Goal: Information Seeking & Learning: Check status

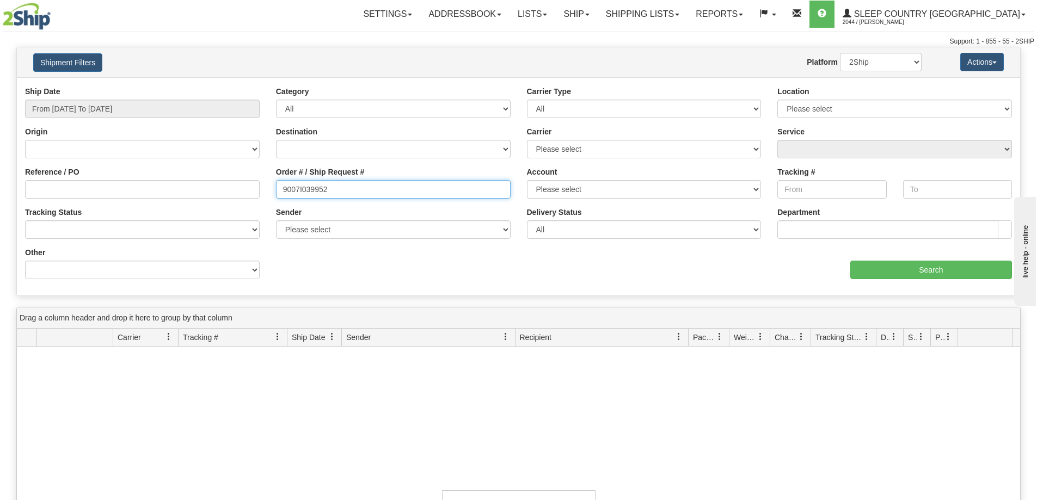
click at [365, 191] on input "9007I039952" at bounding box center [393, 189] width 235 height 19
paste input "0I036105"
type input "9000I036105"
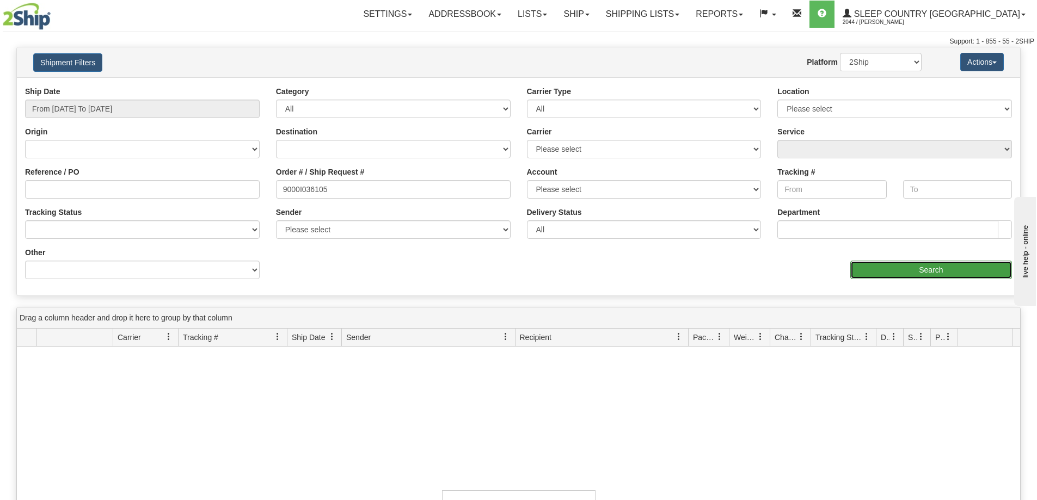
click at [904, 268] on input "Search" at bounding box center [932, 270] width 162 height 19
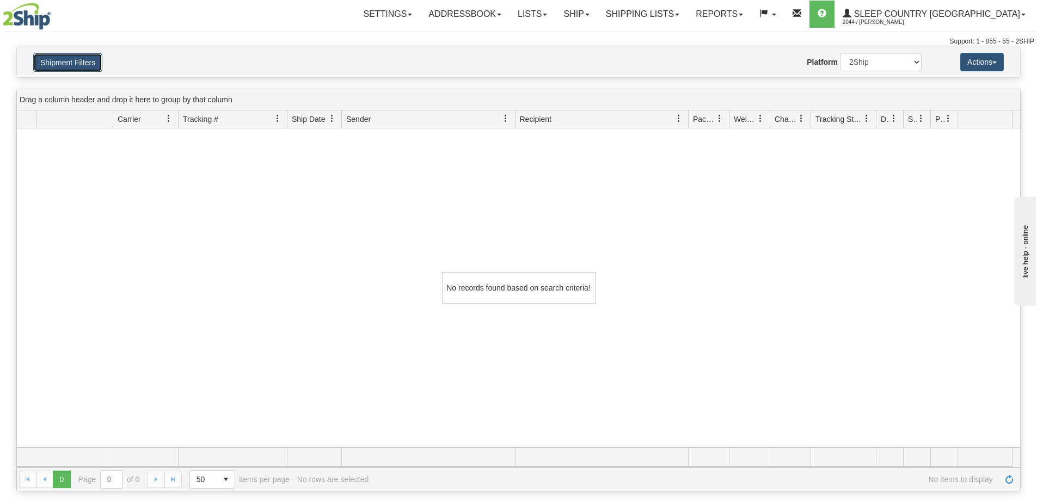
click at [98, 70] on button "Shipment Filters" at bounding box center [67, 62] width 69 height 19
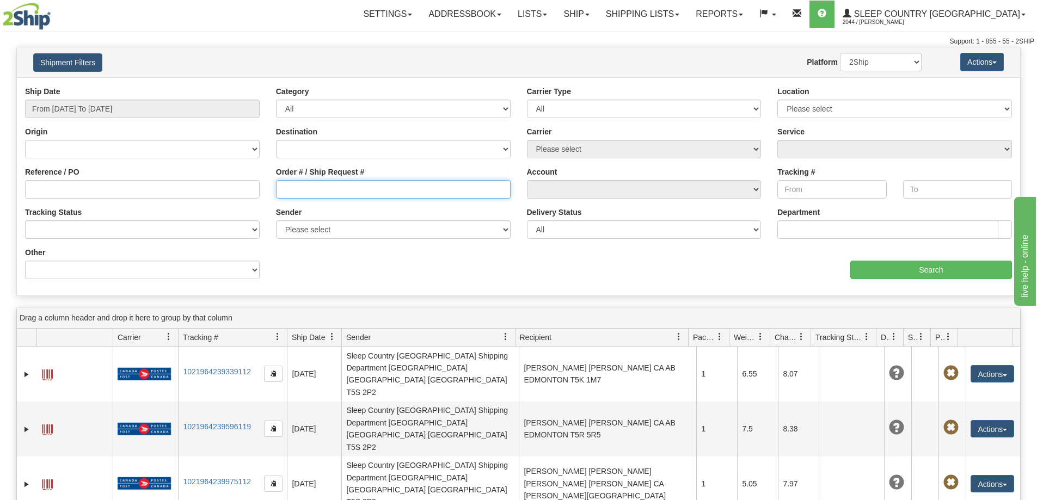
click at [344, 190] on input "Order # / Ship Request #" at bounding box center [393, 189] width 235 height 19
paste input "9000I036105"
type input "9000I036105"
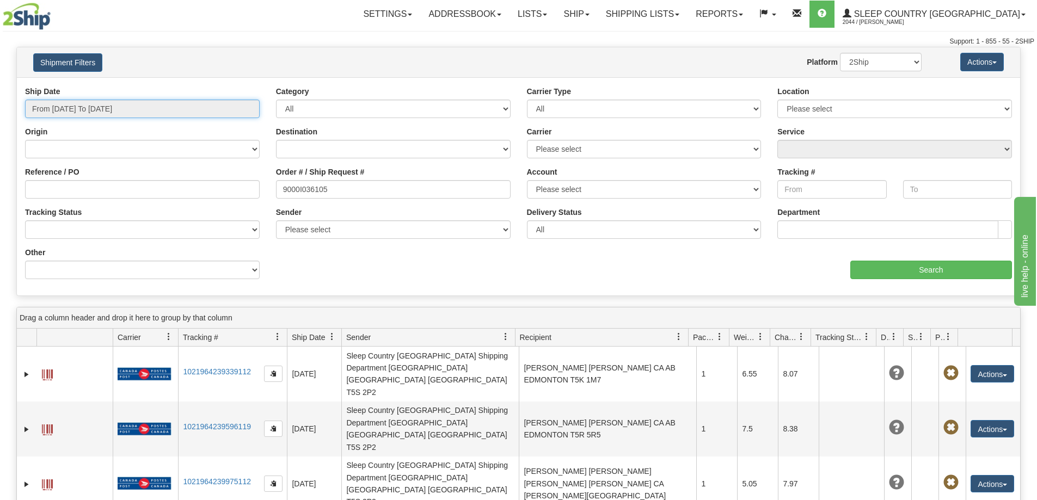
click at [195, 108] on input "From [DATE] To [DATE]" at bounding box center [142, 109] width 235 height 19
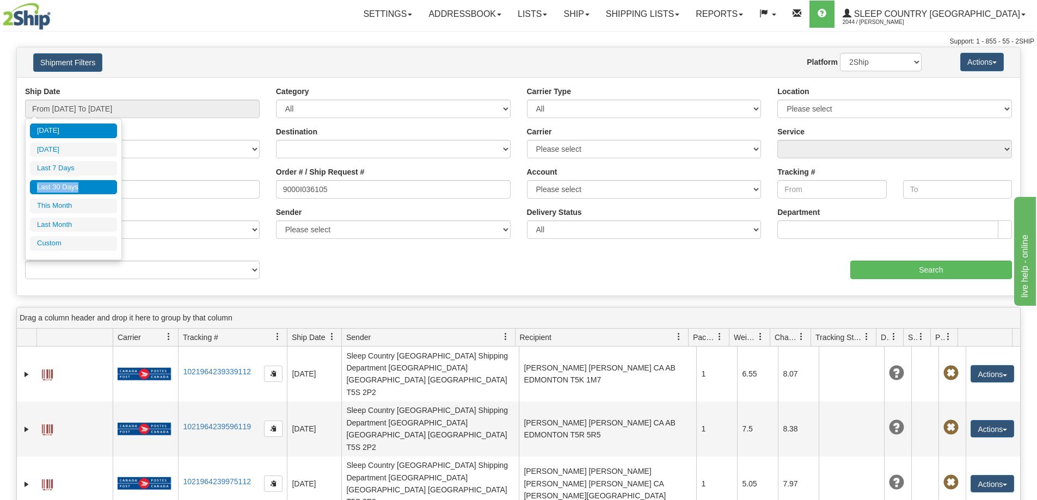
drag, startPoint x: 89, startPoint y: 170, endPoint x: 89, endPoint y: 180, distance: 9.3
click at [89, 180] on ul "[DATE] [DATE] Last 7 Days Last 30 Days This Month Last Month Custom" at bounding box center [73, 187] width 87 height 127
click at [89, 180] on li "Last 30 Days" at bounding box center [73, 187] width 87 height 15
type input "From [DATE] To [DATE]"
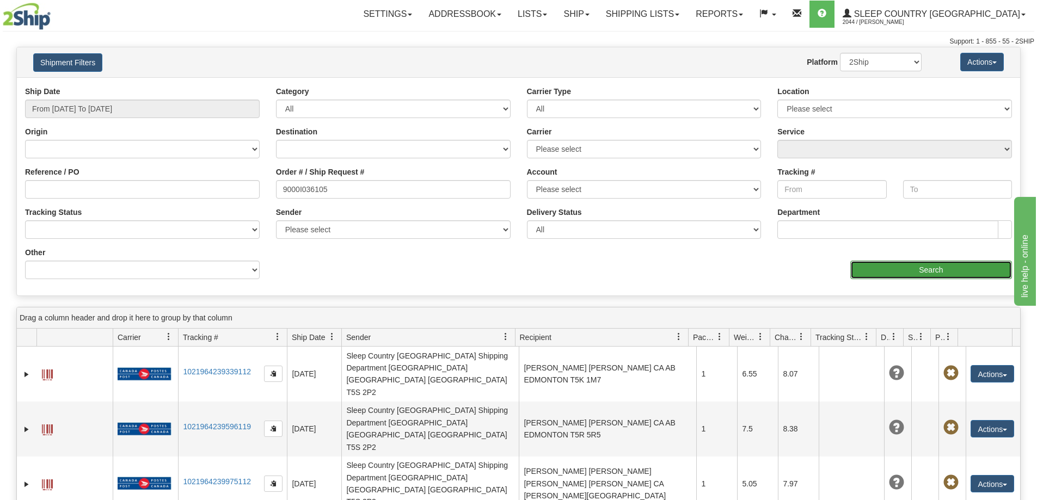
click at [884, 273] on input "Search" at bounding box center [932, 270] width 162 height 19
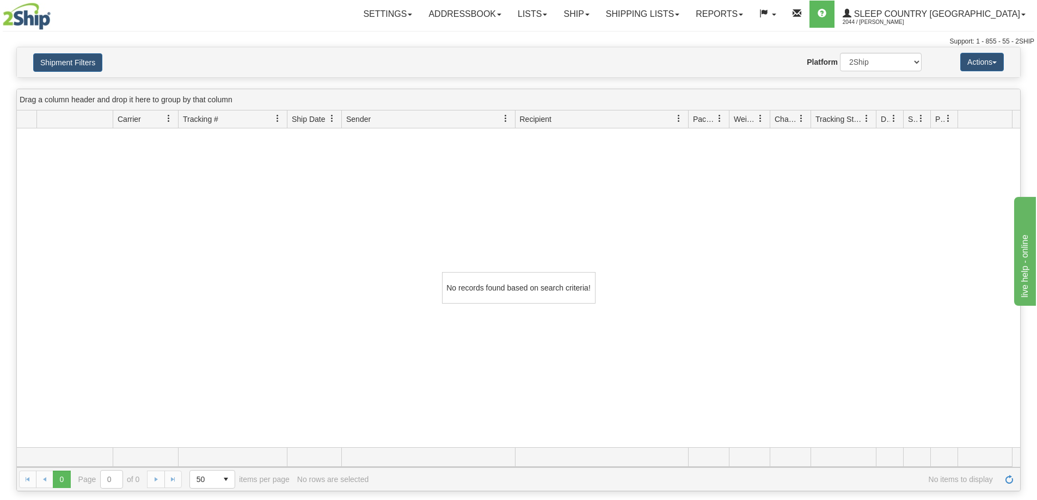
click at [753, 187] on div "No records found based on search criteria!" at bounding box center [519, 288] width 1004 height 319
click at [87, 65] on button "Shipment Filters" at bounding box center [67, 62] width 69 height 19
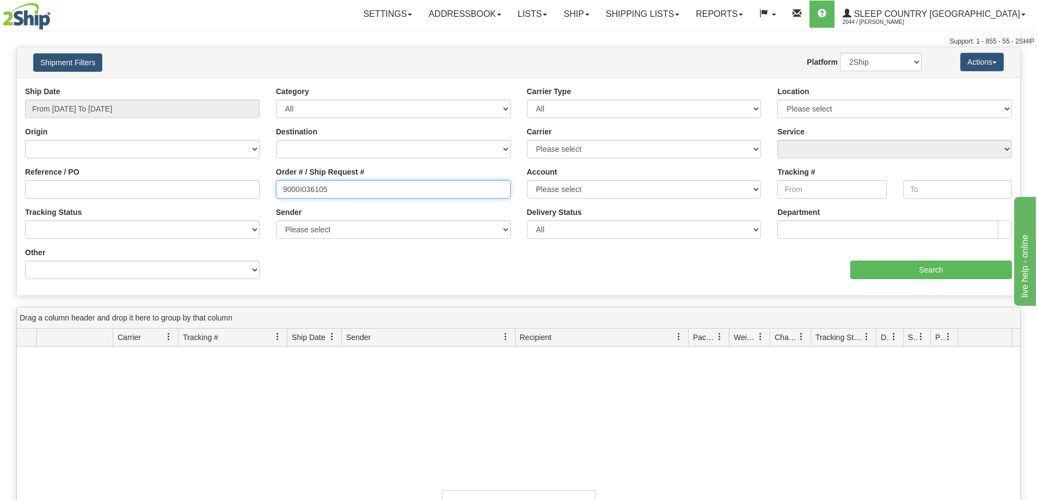
drag, startPoint x: 389, startPoint y: 188, endPoint x: 176, endPoint y: 180, distance: 213.1
click at [176, 86] on div "Reference / PO Order # / Ship Request # 9000I036105 Account Please select [GEOG…" at bounding box center [519, 86] width 1004 height 0
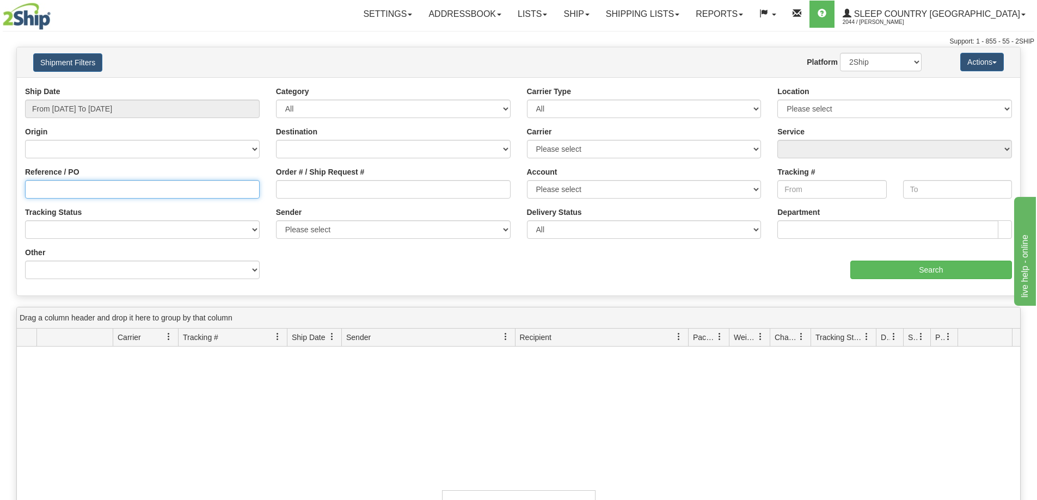
click at [118, 196] on input "Reference / PO" at bounding box center [142, 189] width 235 height 19
type input "1059478"
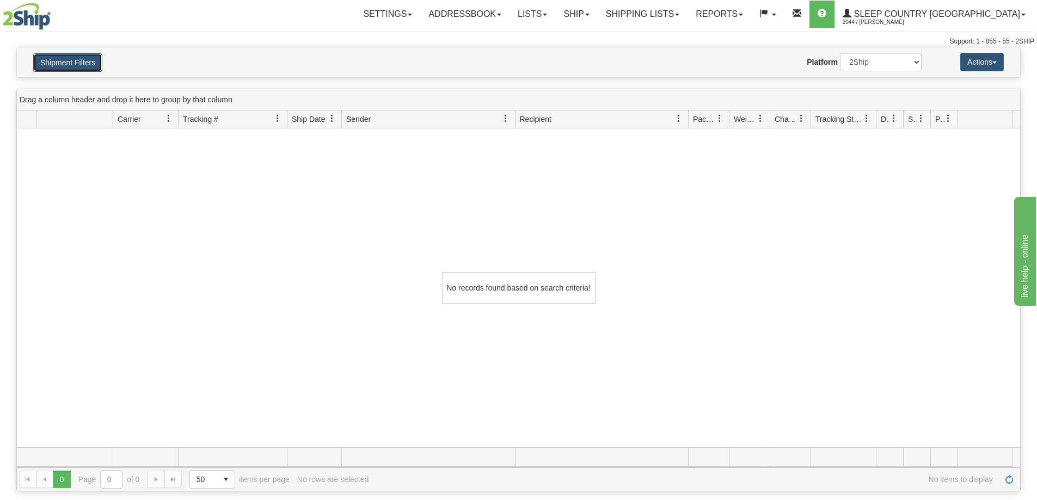
click at [61, 61] on button "Shipment Filters" at bounding box center [67, 62] width 69 height 19
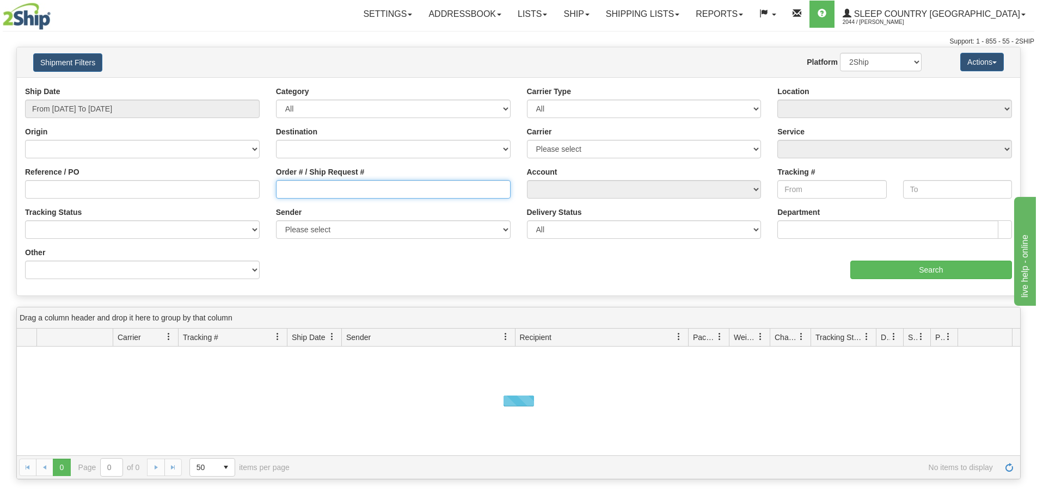
click at [388, 186] on input "Order # / Ship Request #" at bounding box center [393, 189] width 235 height 19
paste input "9000I047023"
type input "9000I047023"
click at [930, 258] on div "aaa Search" at bounding box center [770, 263] width 502 height 32
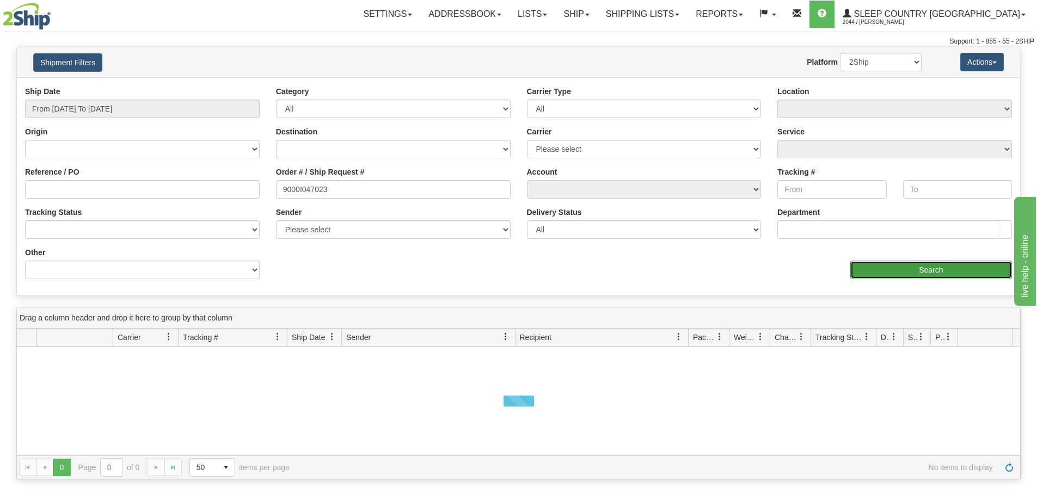
click at [915, 271] on input "Search" at bounding box center [932, 270] width 162 height 19
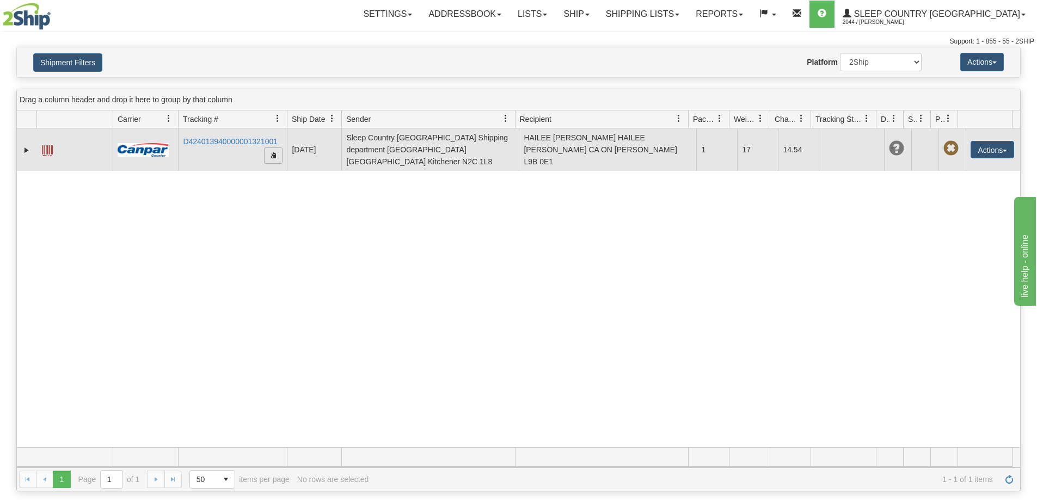
click at [272, 152] on span "button" at bounding box center [273, 155] width 7 height 7
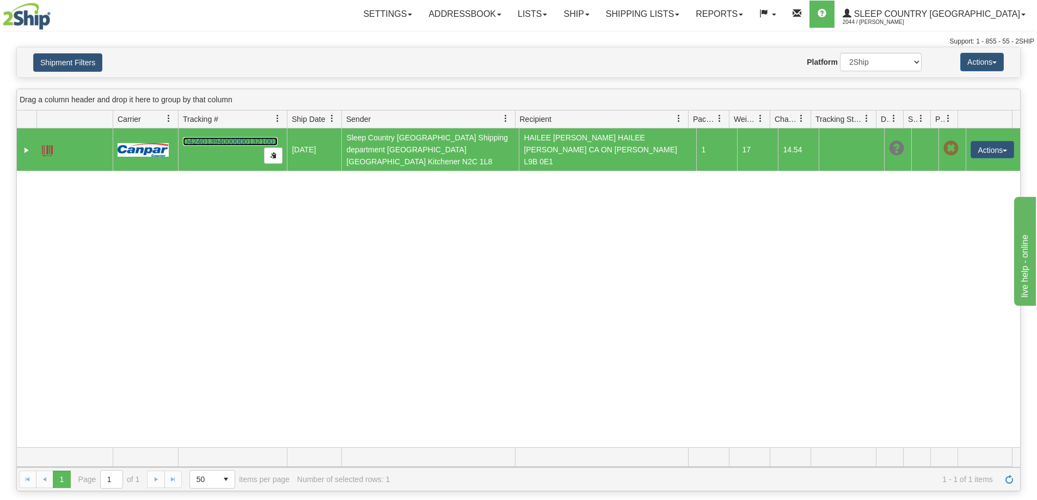
click at [230, 140] on link "D424013940000001321001" at bounding box center [230, 141] width 95 height 9
